Goal: Transaction & Acquisition: Book appointment/travel/reservation

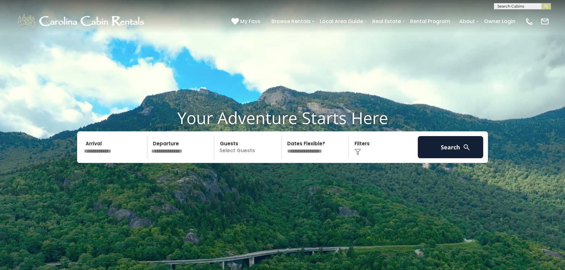
click at [231, 147] on p "Select Guests" at bounding box center [248, 147] width 65 height 22
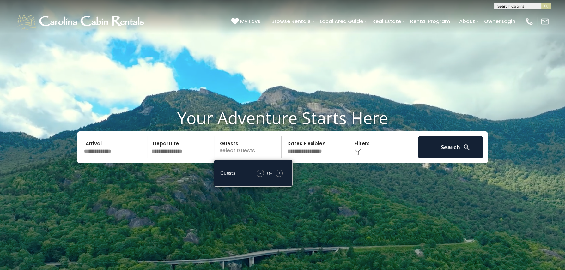
click at [281, 172] on div "+" at bounding box center [279, 173] width 7 height 7
click at [98, 144] on input "text" at bounding box center [114, 147] width 65 height 22
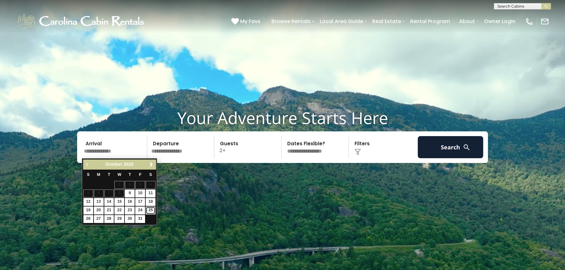
click at [153, 212] on link "25" at bounding box center [151, 211] width 10 height 8
type input "********"
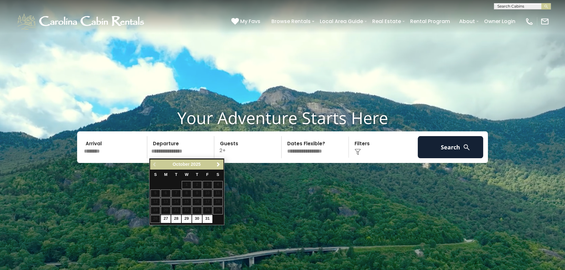
click at [131, 154] on input "********" at bounding box center [114, 147] width 65 height 22
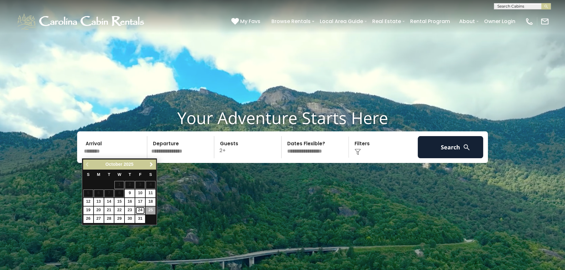
click at [142, 209] on link "24" at bounding box center [140, 211] width 10 height 8
type input "********"
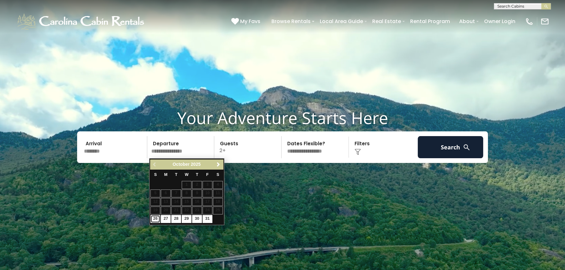
click at [152, 219] on link "26" at bounding box center [155, 219] width 10 height 8
type input "********"
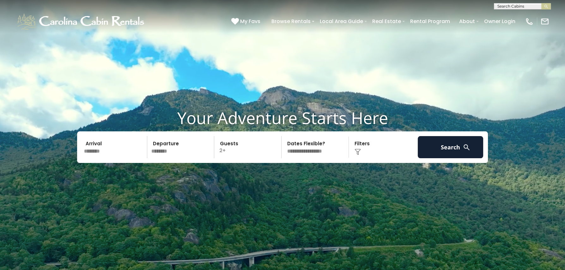
click at [313, 153] on select "**********" at bounding box center [315, 147] width 65 height 22
click at [313, 152] on select "**********" at bounding box center [315, 147] width 65 height 22
click at [447, 146] on button "Search" at bounding box center [450, 147] width 65 height 22
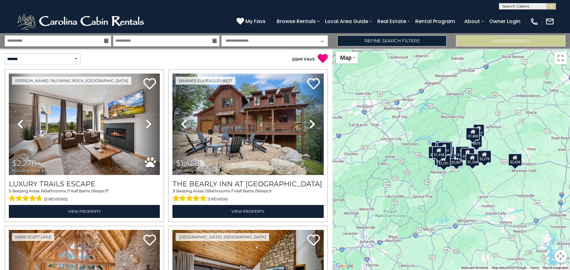
click at [106, 40] on icon at bounding box center [106, 41] width 4 height 4
click at [103, 39] on input "**********" at bounding box center [58, 40] width 106 height 11
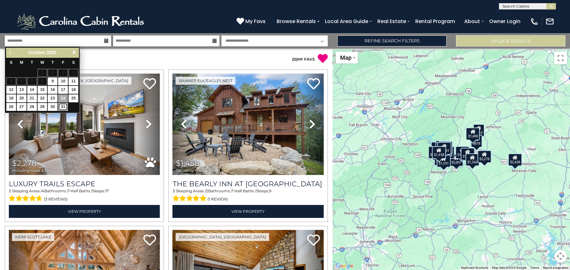
click at [63, 109] on link "31" at bounding box center [63, 107] width 10 height 8
type input "********"
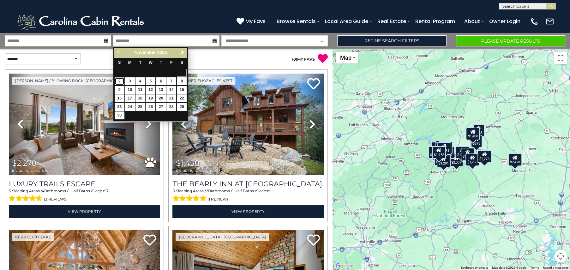
click at [118, 81] on link "2" at bounding box center [120, 81] width 10 height 8
type input "*******"
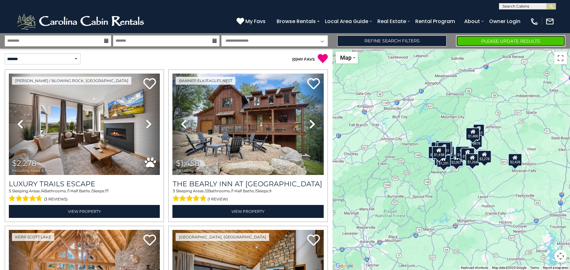
click at [499, 38] on button "Please Update Results" at bounding box center [510, 40] width 109 height 11
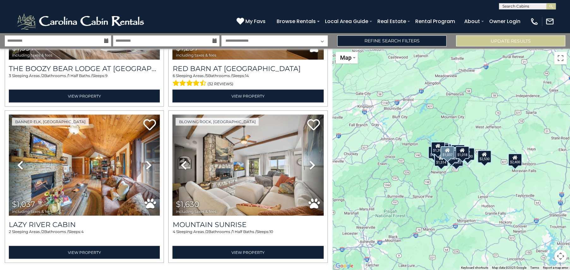
scroll to position [2162, 0]
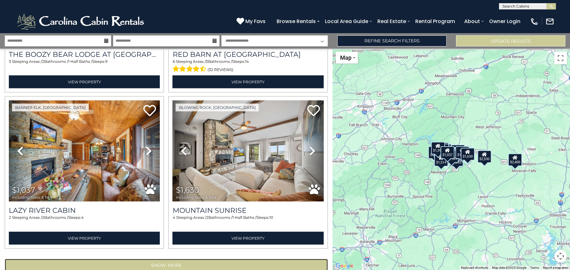
click at [193, 259] on button "Show More" at bounding box center [166, 265] width 323 height 13
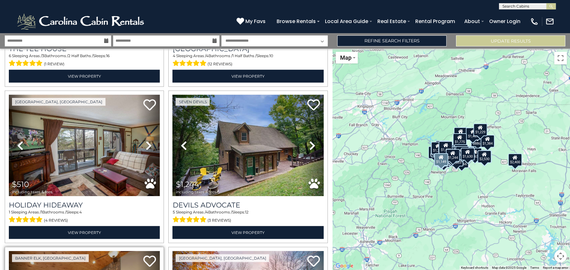
scroll to position [2618, 0]
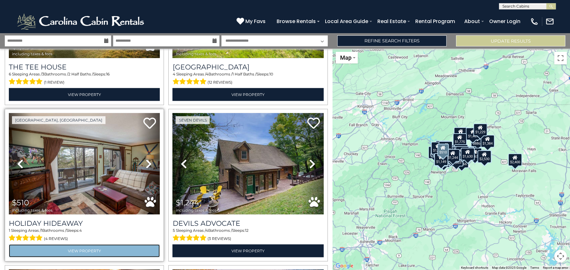
click at [88, 245] on link "View Property" at bounding box center [84, 251] width 151 height 13
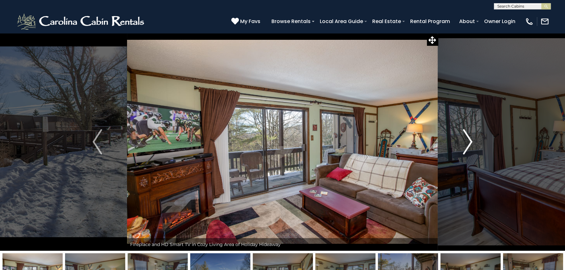
click at [469, 140] on img "Next" at bounding box center [467, 141] width 9 height 25
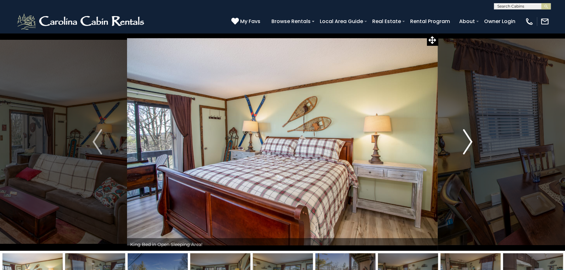
click at [469, 140] on img "Next" at bounding box center [467, 141] width 9 height 25
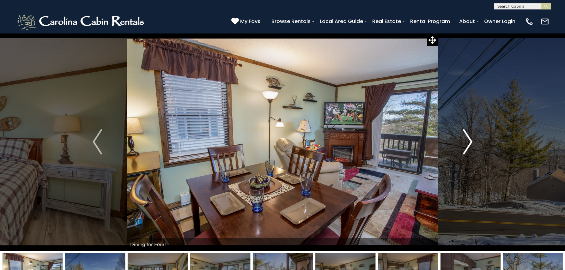
click at [469, 140] on img "Next" at bounding box center [467, 141] width 9 height 25
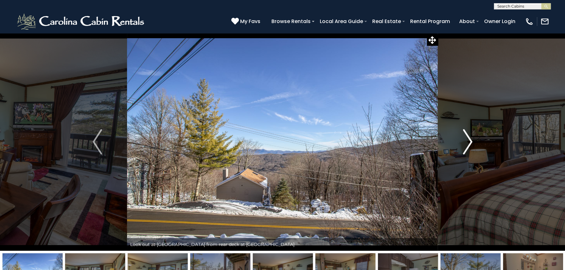
click at [469, 140] on img "Next" at bounding box center [467, 141] width 9 height 25
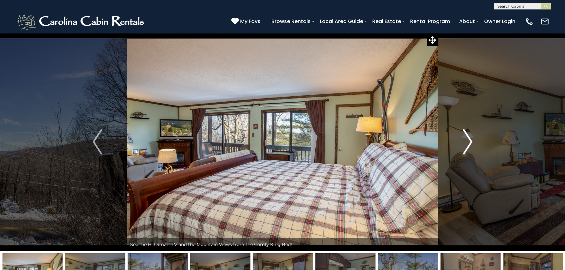
click at [469, 140] on img "Next" at bounding box center [467, 141] width 9 height 25
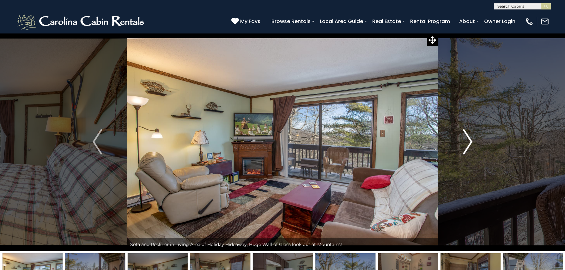
click at [469, 140] on img "Next" at bounding box center [467, 141] width 9 height 25
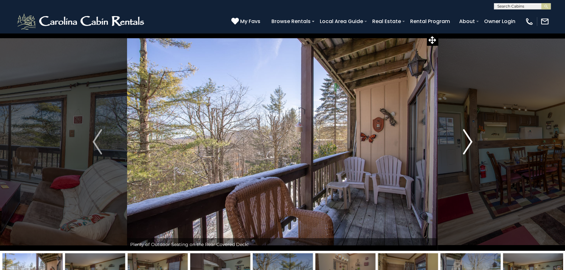
click at [469, 140] on img "Next" at bounding box center [467, 141] width 9 height 25
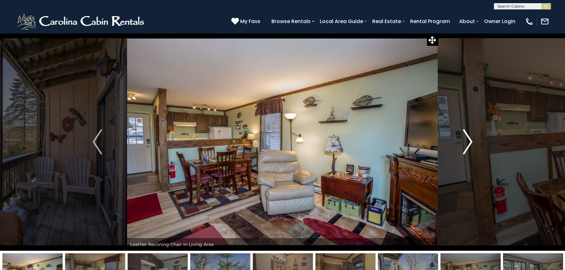
click at [469, 140] on img "Next" at bounding box center [467, 141] width 9 height 25
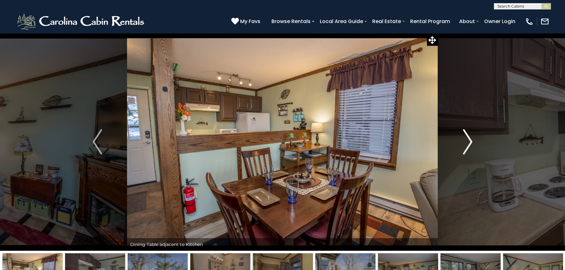
click at [469, 140] on img "Next" at bounding box center [467, 141] width 9 height 25
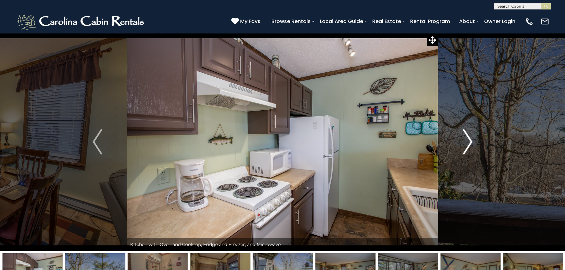
click at [469, 140] on img "Next" at bounding box center [467, 141] width 9 height 25
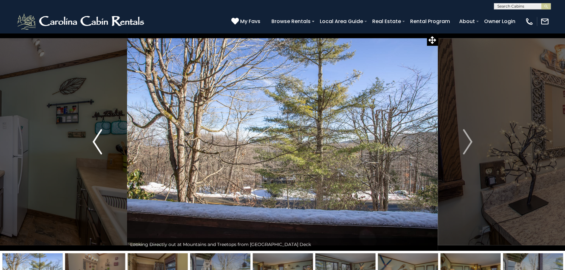
click at [94, 144] on img "Previous" at bounding box center [97, 141] width 9 height 25
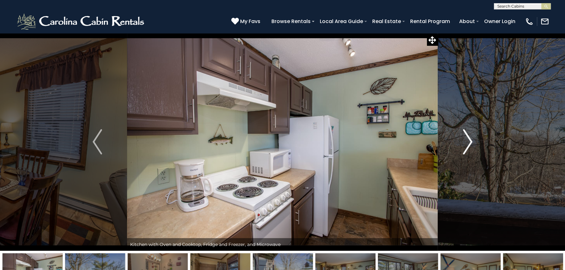
click at [468, 140] on img "Next" at bounding box center [467, 141] width 9 height 25
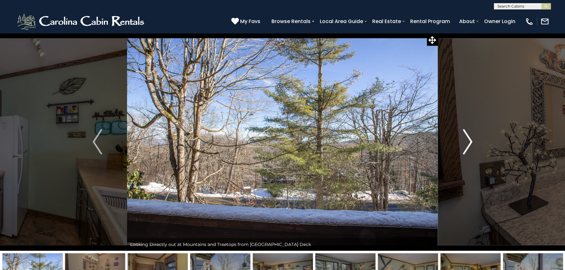
click at [468, 140] on img "Next" at bounding box center [467, 141] width 9 height 25
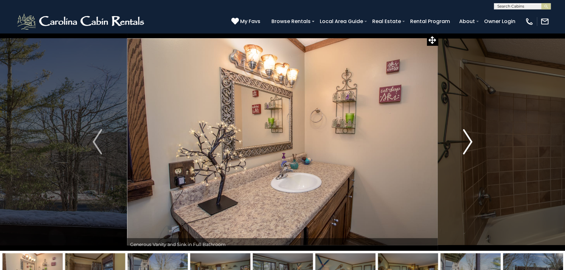
click at [468, 140] on img "Next" at bounding box center [467, 141] width 9 height 25
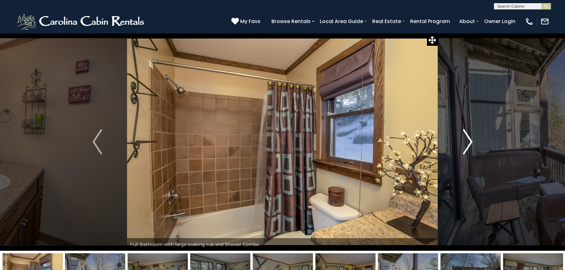
click at [470, 140] on img "Next" at bounding box center [467, 141] width 9 height 25
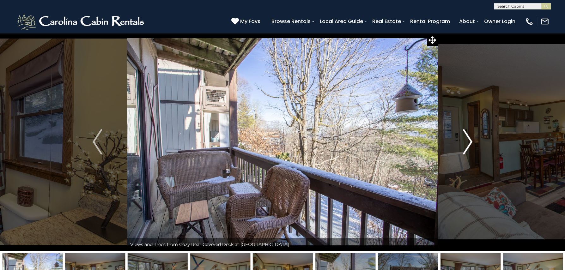
click at [471, 141] on img "Next" at bounding box center [467, 141] width 9 height 25
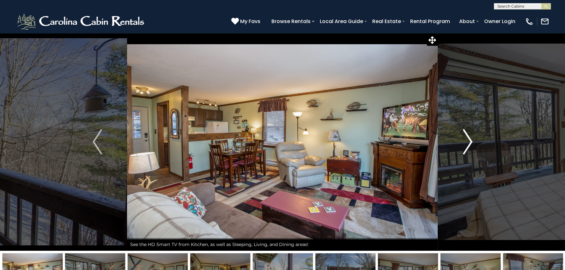
click at [471, 141] on img "Next" at bounding box center [467, 141] width 9 height 25
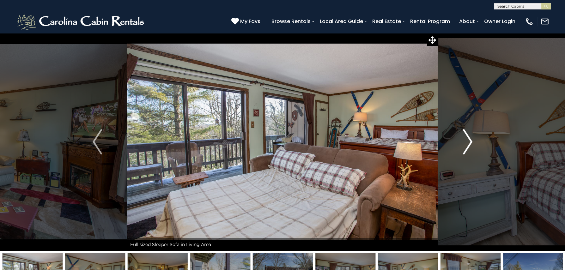
click at [471, 141] on img "Next" at bounding box center [467, 141] width 9 height 25
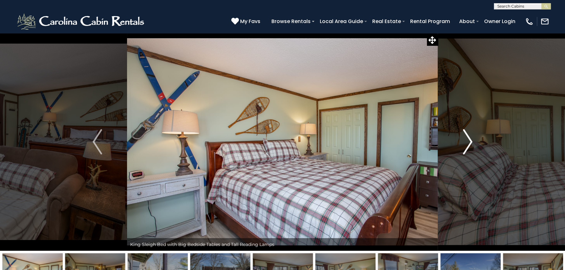
click at [471, 141] on img "Next" at bounding box center [467, 141] width 9 height 25
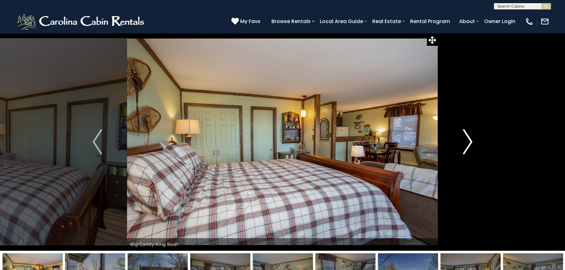
click at [471, 141] on img "Next" at bounding box center [467, 141] width 9 height 25
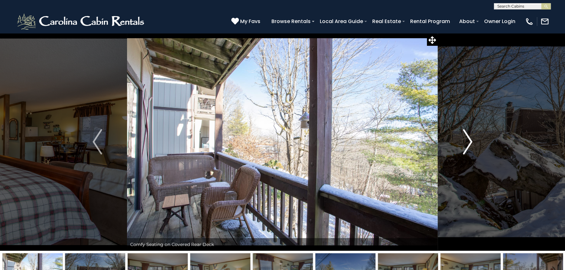
click at [471, 141] on img "Next" at bounding box center [467, 141] width 9 height 25
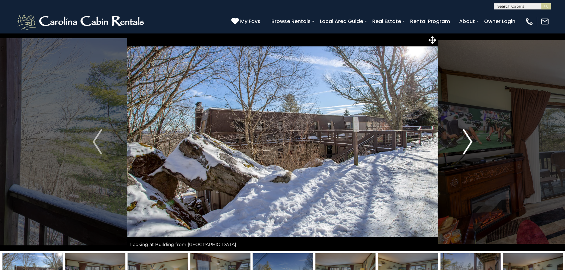
click at [471, 141] on img "Next" at bounding box center [467, 141] width 9 height 25
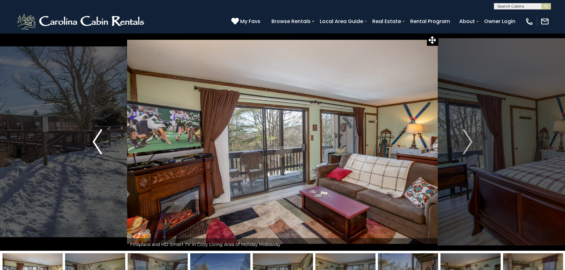
click at [96, 136] on img "Previous" at bounding box center [97, 141] width 9 height 25
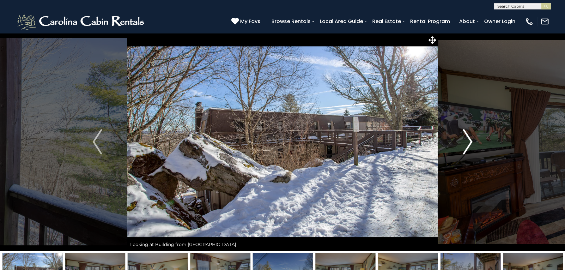
click at [470, 142] on img "Next" at bounding box center [467, 141] width 9 height 25
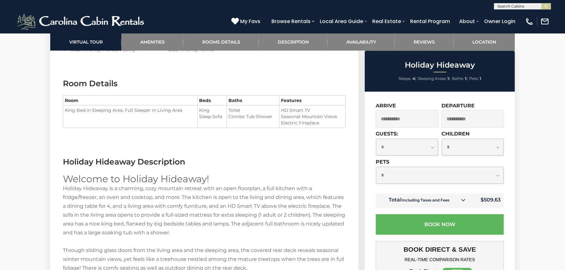
scroll to position [807, 0]
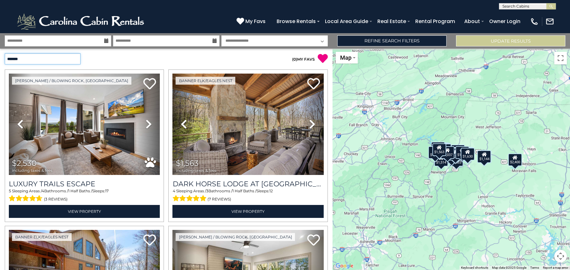
click at [38, 56] on select "**********" at bounding box center [43, 58] width 76 height 11
select select "*********"
click at [5, 53] on select "**********" at bounding box center [43, 58] width 76 height 11
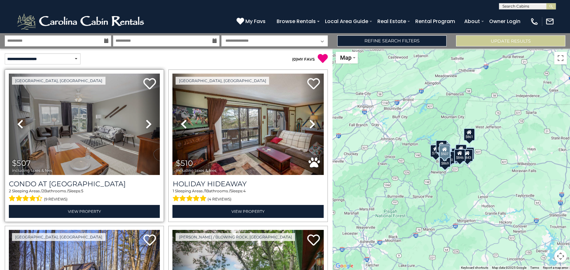
click at [146, 125] on icon at bounding box center [149, 124] width 6 height 10
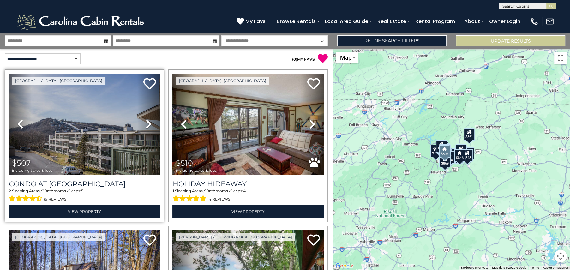
click at [146, 122] on icon at bounding box center [149, 124] width 6 height 10
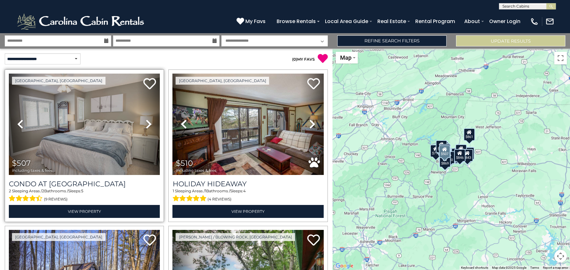
click at [146, 122] on icon at bounding box center [149, 124] width 6 height 10
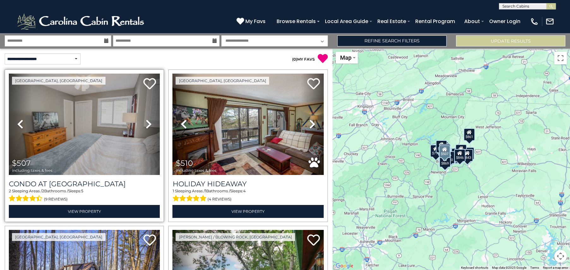
click at [146, 122] on icon at bounding box center [149, 124] width 6 height 10
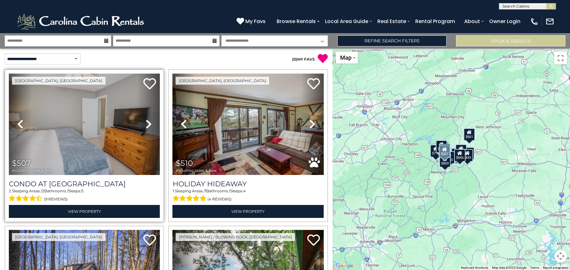
click at [146, 122] on icon at bounding box center [149, 124] width 6 height 10
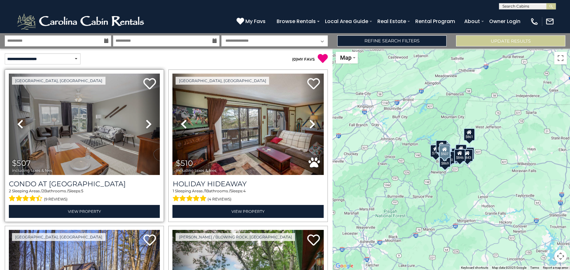
click at [146, 122] on icon at bounding box center [149, 124] width 6 height 10
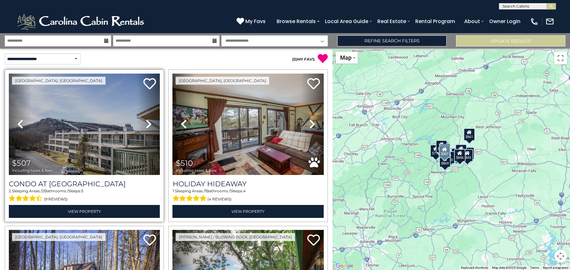
click at [146, 122] on icon at bounding box center [149, 124] width 6 height 10
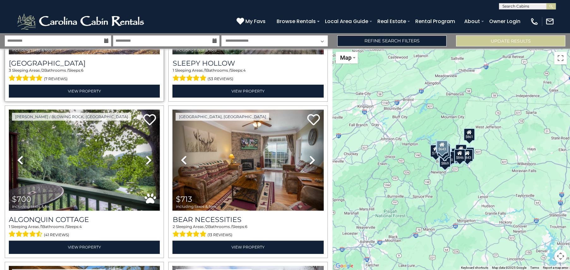
scroll to position [281, 0]
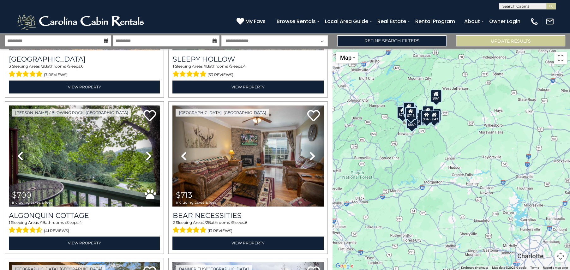
drag, startPoint x: 528, startPoint y: 207, endPoint x: 492, endPoint y: 165, distance: 55.6
click at [492, 165] on div "$507 $510 $643 $671 $700 $713 $713 $717 $726 $727 $728 $751 $757 $767 $777 $793…" at bounding box center [452, 159] width 238 height 221
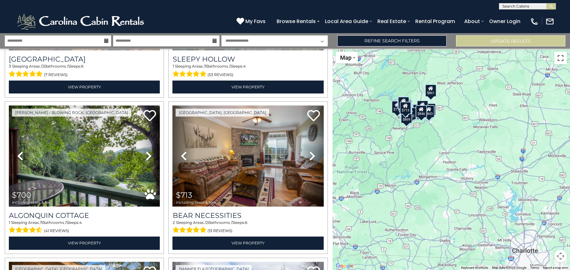
click at [562, 58] on button "Toggle fullscreen view" at bounding box center [561, 58] width 13 height 13
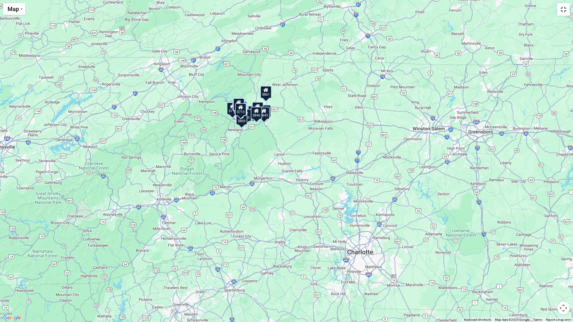
click at [564, 11] on button "Toggle fullscreen view" at bounding box center [563, 9] width 13 height 13
